Goal: Transaction & Acquisition: Register for event/course

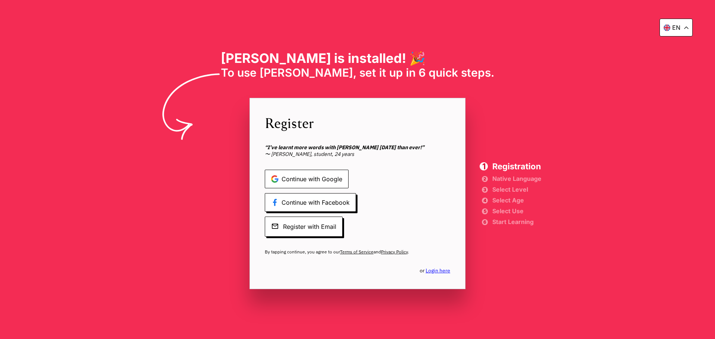
click at [325, 179] on span "Continue with Google" at bounding box center [307, 179] width 84 height 19
click at [312, 178] on span "Continue with Google" at bounding box center [307, 179] width 84 height 19
click at [307, 173] on span "Continue with Google" at bounding box center [307, 179] width 84 height 19
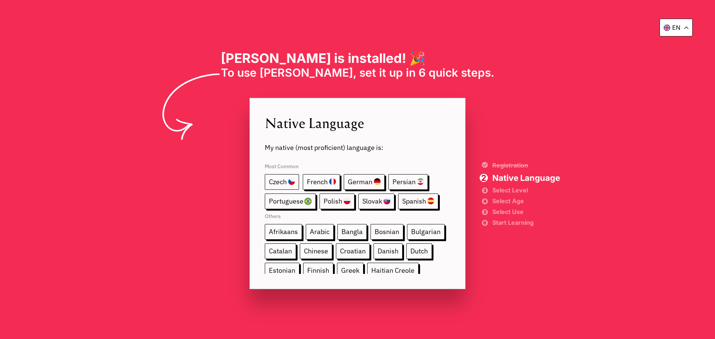
click at [273, 182] on span "Czech" at bounding box center [282, 182] width 34 height 16
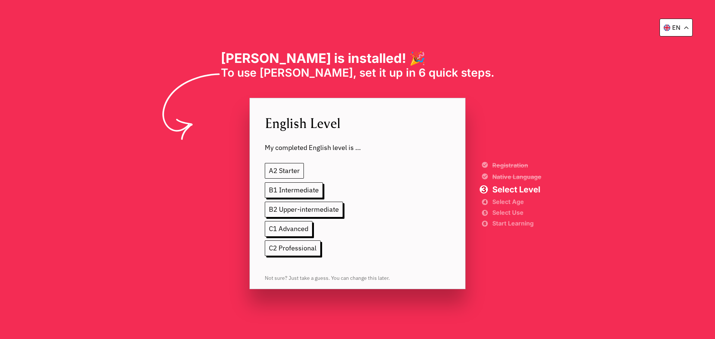
click at [296, 174] on span "A2 Starter" at bounding box center [284, 171] width 39 height 16
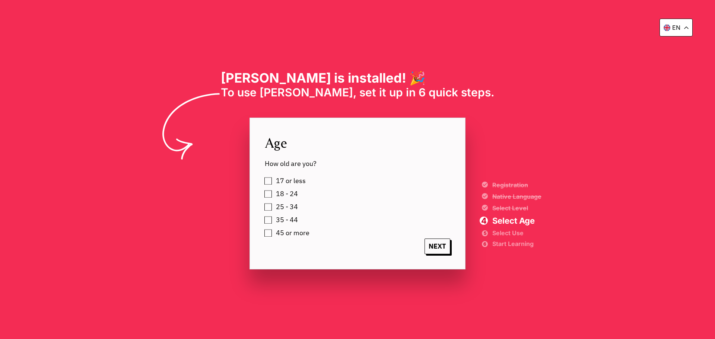
click at [273, 231] on label "45 or more" at bounding box center [291, 233] width 36 height 11
click at [438, 247] on span "NEXT" at bounding box center [438, 247] width 26 height 16
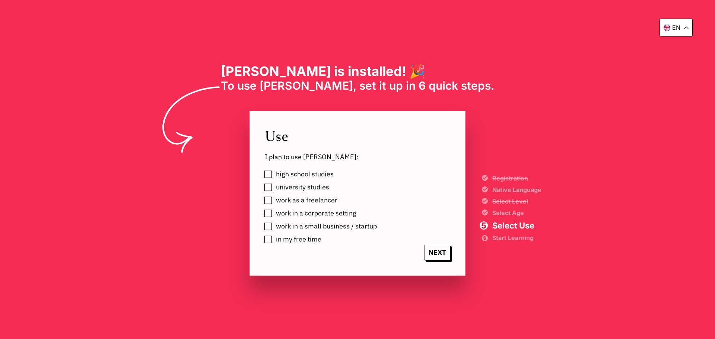
click at [273, 239] on label "in my free time" at bounding box center [297, 239] width 48 height 11
click at [441, 256] on span "NEXT" at bounding box center [438, 253] width 26 height 16
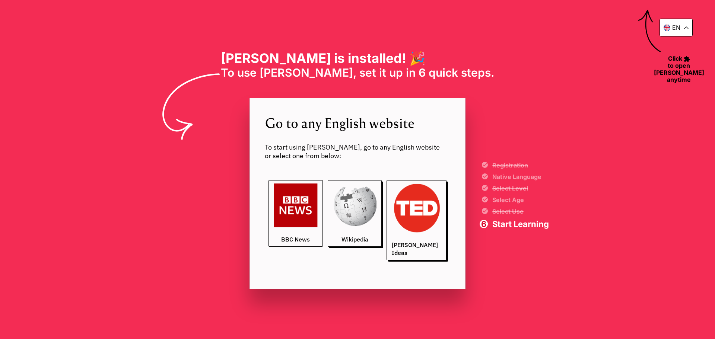
click at [302, 228] on img at bounding box center [296, 206] width 44 height 44
click at [686, 25] on div "en" at bounding box center [676, 28] width 33 height 18
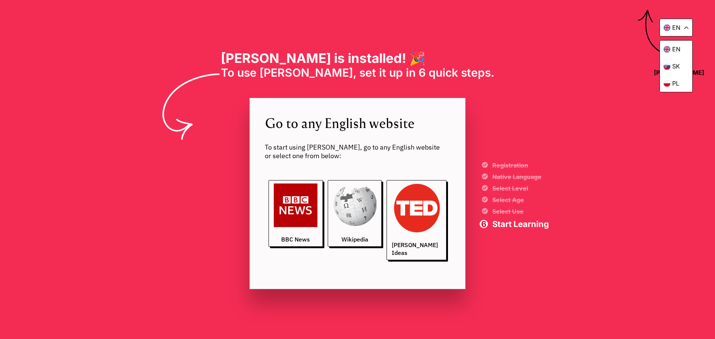
click at [607, 85] on div "en en sk [PERSON_NAME] is installed! 🎉 To use [PERSON_NAME], set it up in 6 qui…" at bounding box center [357, 169] width 715 height 339
click at [591, 20] on div "en en sk [PERSON_NAME] is installed! 🎉 To use [PERSON_NAME], set it up in 6 qui…" at bounding box center [357, 169] width 715 height 339
drag, startPoint x: 702, startPoint y: 0, endPoint x: 530, endPoint y: 82, distance: 190.8
click at [530, 82] on div "en en sk [PERSON_NAME] is installed! 🎉 To use [PERSON_NAME], set it up in 6 qui…" at bounding box center [357, 169] width 715 height 339
